Goal: Task Accomplishment & Management: Use online tool/utility

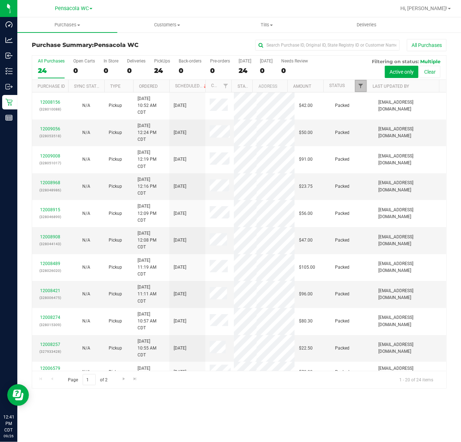
click at [362, 86] on span "Filter" at bounding box center [361, 86] width 6 height 6
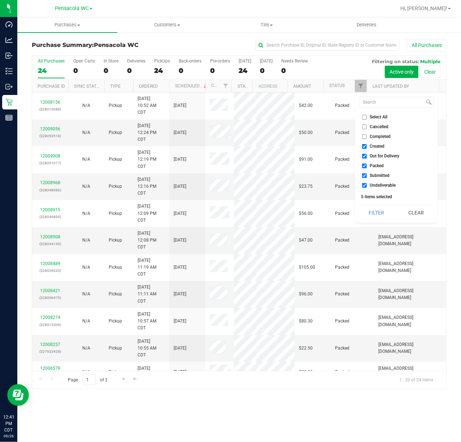
click at [377, 119] on span "Select All" at bounding box center [379, 117] width 18 height 4
click at [367, 119] on input "Select All" at bounding box center [364, 117] width 5 height 5
checkbox input "true"
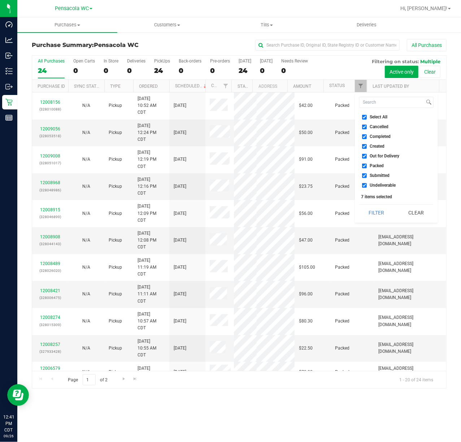
click at [382, 119] on span "Select All" at bounding box center [379, 117] width 18 height 4
click at [367, 119] on input "Select All" at bounding box center [364, 117] width 5 height 5
checkbox input "false"
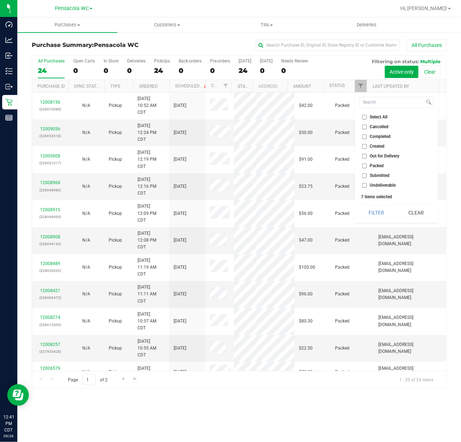
checkbox input "false"
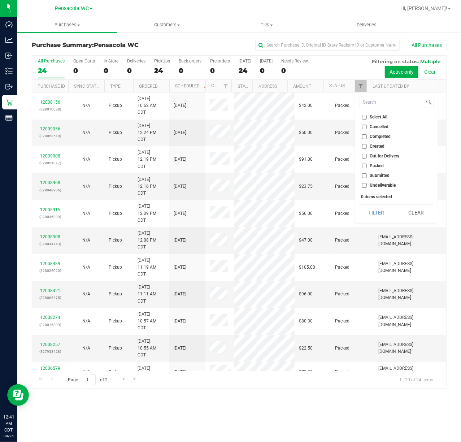
click at [383, 175] on span "Submitted" at bounding box center [380, 175] width 20 height 4
click at [367, 175] on input "Submitted" at bounding box center [364, 175] width 5 height 5
checkbox input "true"
click at [379, 213] on button "Filter" at bounding box center [376, 213] width 35 height 16
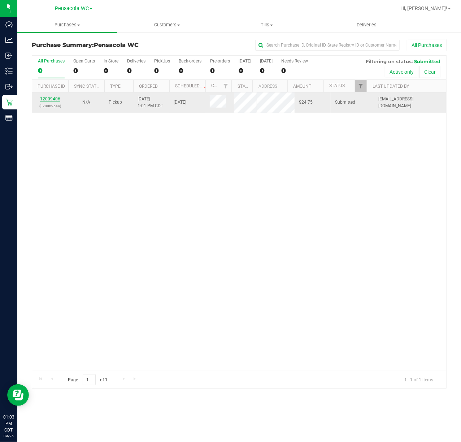
click at [56, 99] on link "12009406" at bounding box center [50, 98] width 20 height 5
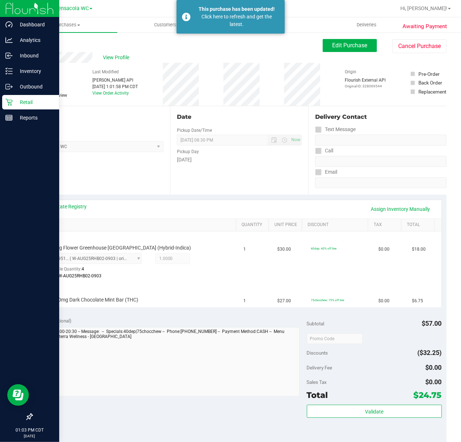
click at [9, 101] on icon at bounding box center [8, 102] width 7 height 7
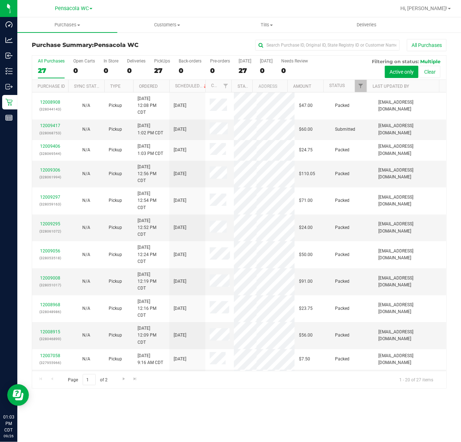
click at [205, 406] on div "Purchases Summary of purchases Fulfillment All purchases Customers All customer…" at bounding box center [239, 229] width 444 height 424
click at [58, 128] on link "12009417" at bounding box center [50, 125] width 20 height 5
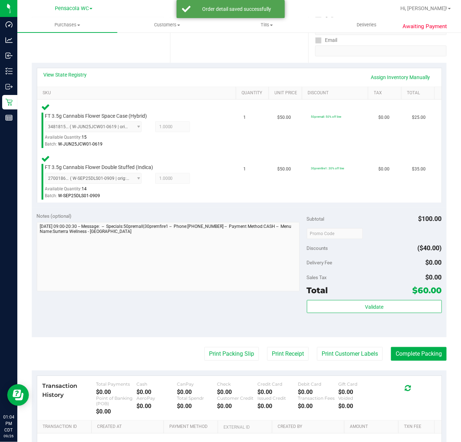
scroll to position [131, 0]
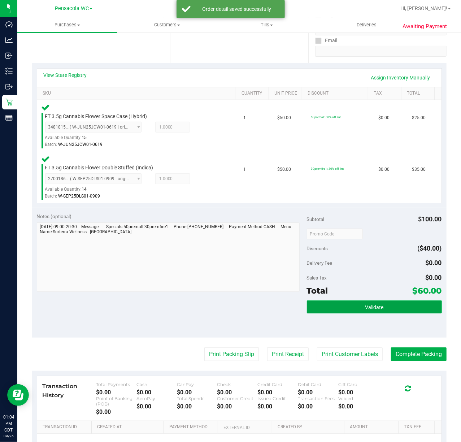
click at [380, 302] on button "Validate" at bounding box center [374, 306] width 135 height 13
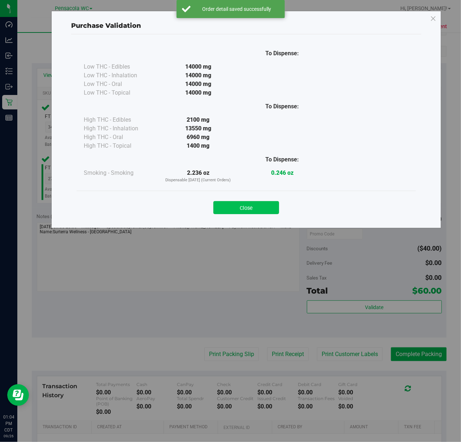
click at [254, 212] on button "Close" at bounding box center [246, 207] width 66 height 13
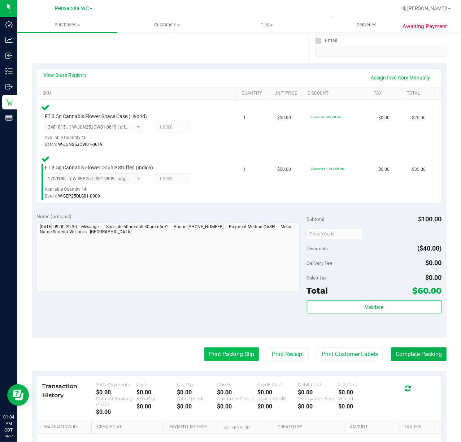
click at [225, 361] on button "Print Packing Slip" at bounding box center [231, 354] width 55 height 14
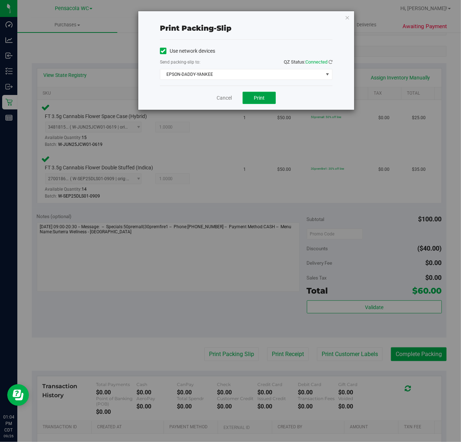
click at [248, 95] on button "Print" at bounding box center [259, 98] width 33 height 12
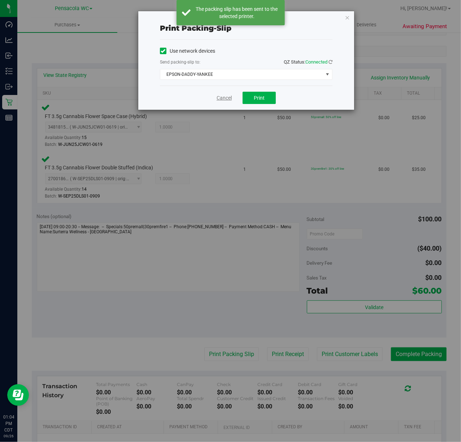
click at [223, 99] on link "Cancel" at bounding box center [224, 98] width 15 height 8
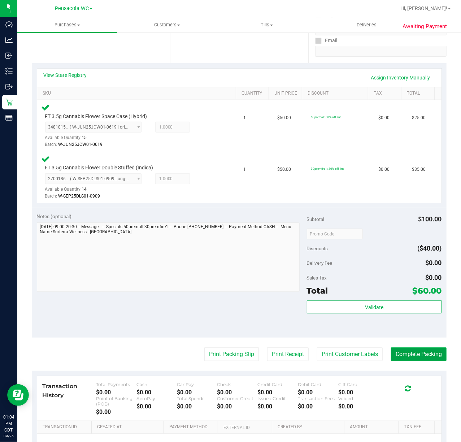
click at [407, 351] on button "Complete Packing" at bounding box center [419, 354] width 56 height 14
